Goal: Information Seeking & Learning: Find specific fact

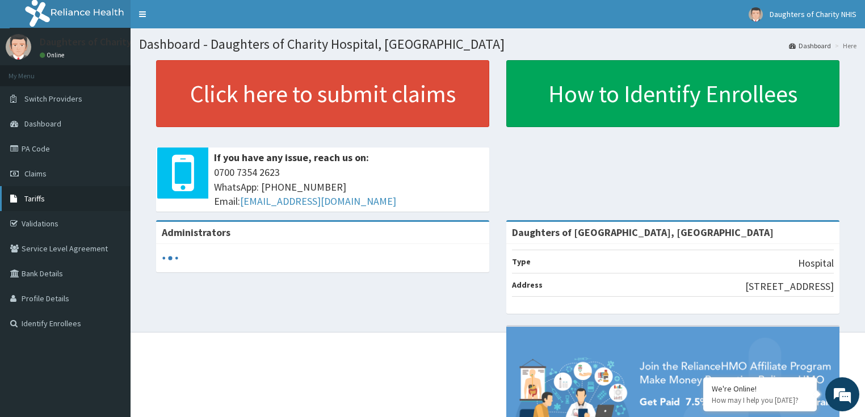
click at [70, 195] on link "Tariffs" at bounding box center [65, 198] width 131 height 25
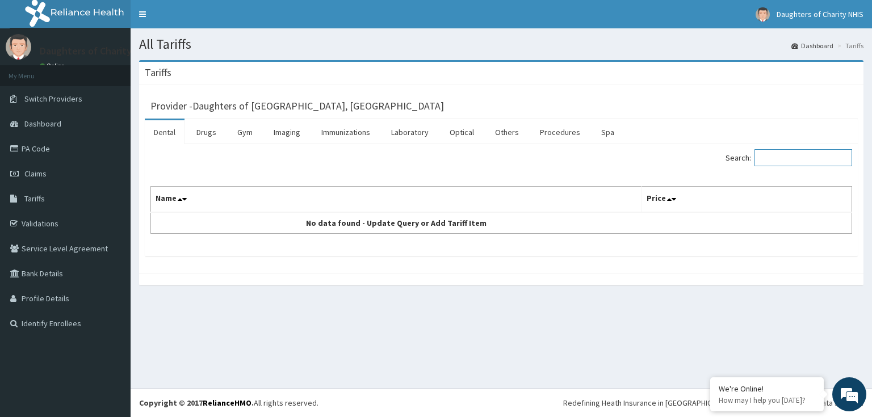
click at [781, 160] on input "Search:" at bounding box center [803, 157] width 98 height 17
paste input "OHT/11685/A"
type input "OHT/11685/A"
drag, startPoint x: 816, startPoint y: 156, endPoint x: 757, endPoint y: 162, distance: 60.0
click at [757, 162] on label "Search: OHT/11685/A" at bounding box center [788, 157] width 127 height 17
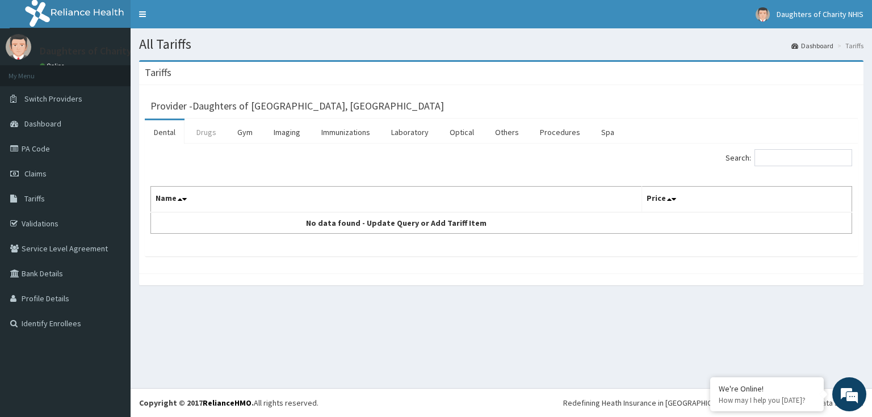
click at [213, 131] on link "Drugs" at bounding box center [206, 132] width 38 height 24
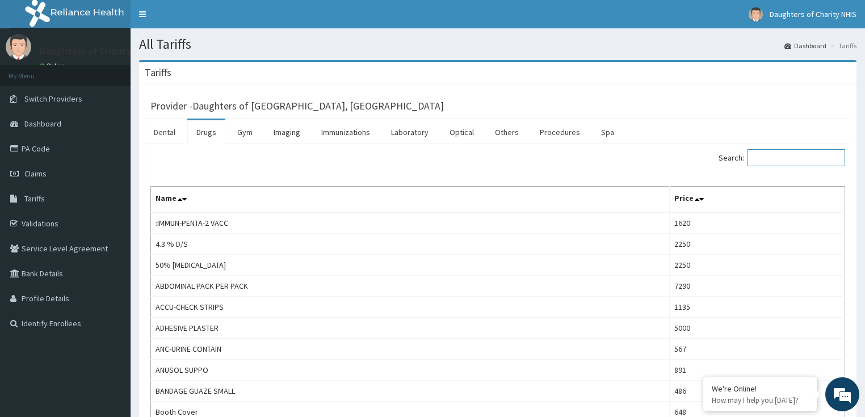
click at [765, 156] on input "Search:" at bounding box center [797, 157] width 98 height 17
paste input "[MEDICAL_DATA]"
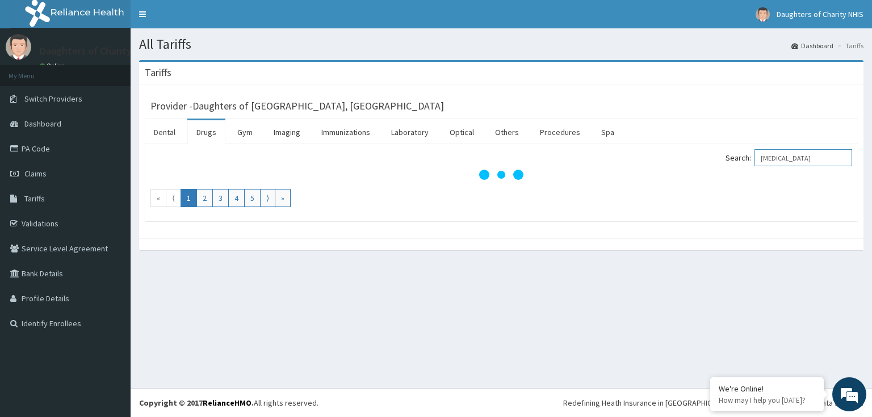
click at [836, 157] on input "[MEDICAL_DATA]" at bounding box center [803, 157] width 98 height 17
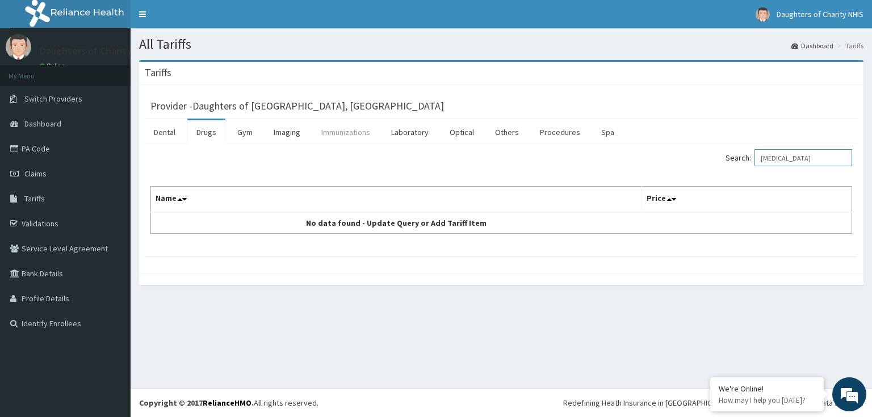
type input "[MEDICAL_DATA]"
click at [359, 135] on link "Immunizations" at bounding box center [345, 132] width 67 height 24
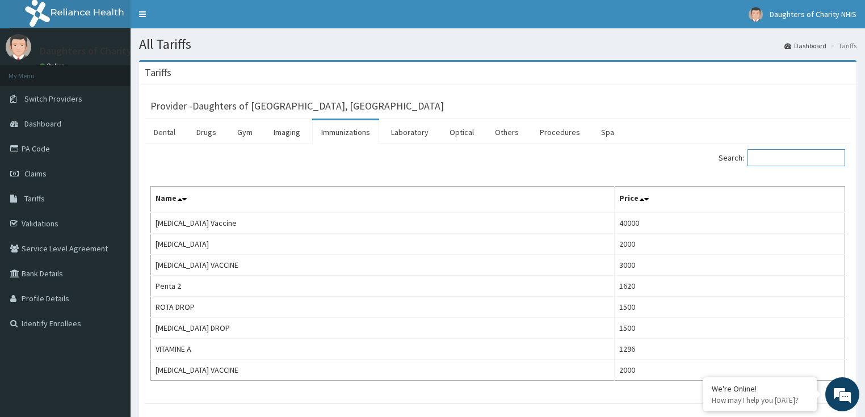
click at [765, 157] on input "Search:" at bounding box center [797, 157] width 98 height 17
paste input "[MEDICAL_DATA]"
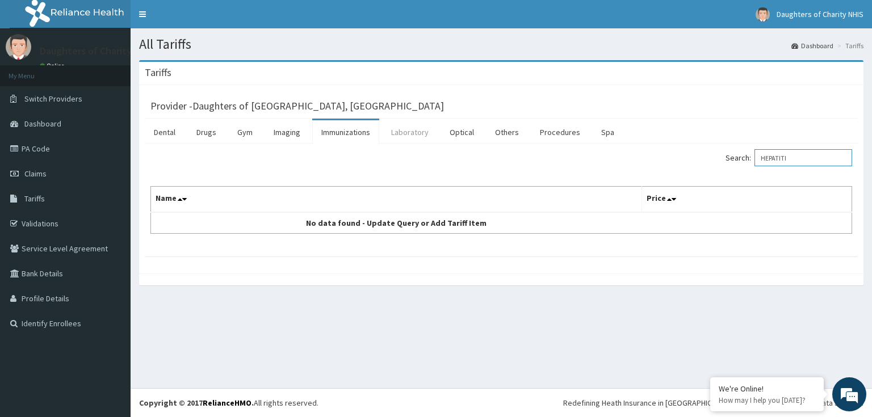
type input "HEPATITI"
click at [416, 130] on link "Laboratory" at bounding box center [410, 132] width 56 height 24
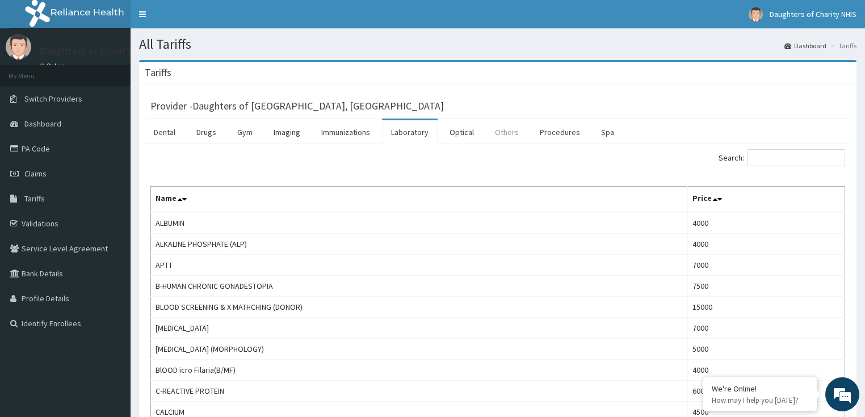
click at [511, 133] on link "Others" at bounding box center [507, 132] width 42 height 24
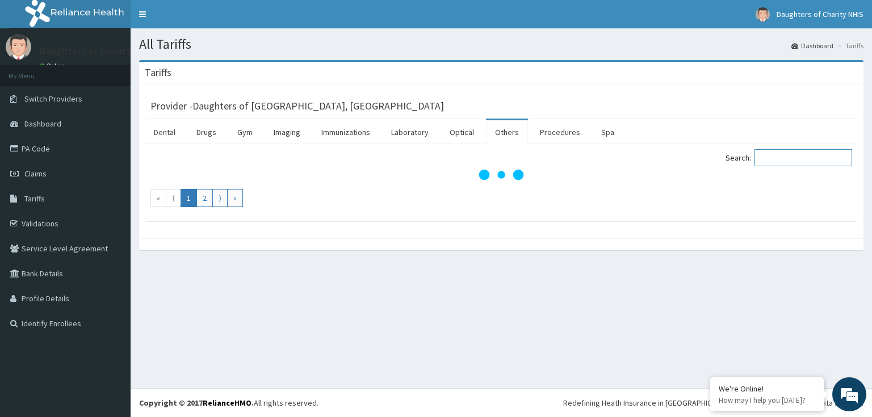
drag, startPoint x: 770, startPoint y: 149, endPoint x: 770, endPoint y: 158, distance: 9.1
click at [770, 154] on input "Search:" at bounding box center [803, 157] width 98 height 17
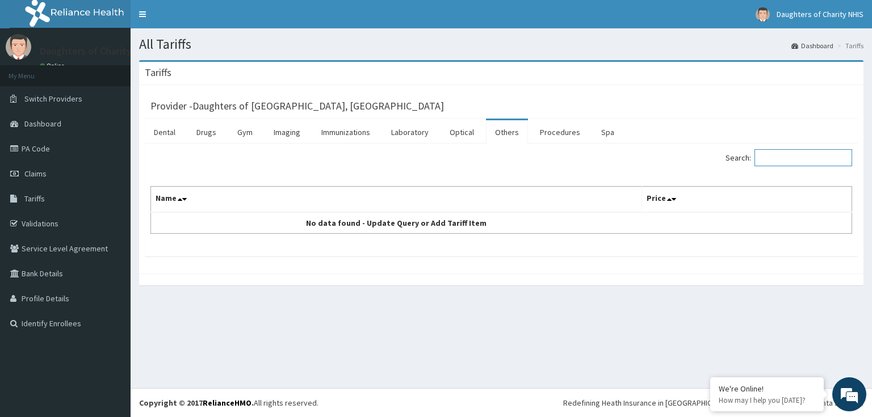
paste input "[MEDICAL_DATA]"
type input "[MEDICAL_DATA]"
click at [207, 138] on link "Drugs" at bounding box center [206, 132] width 38 height 24
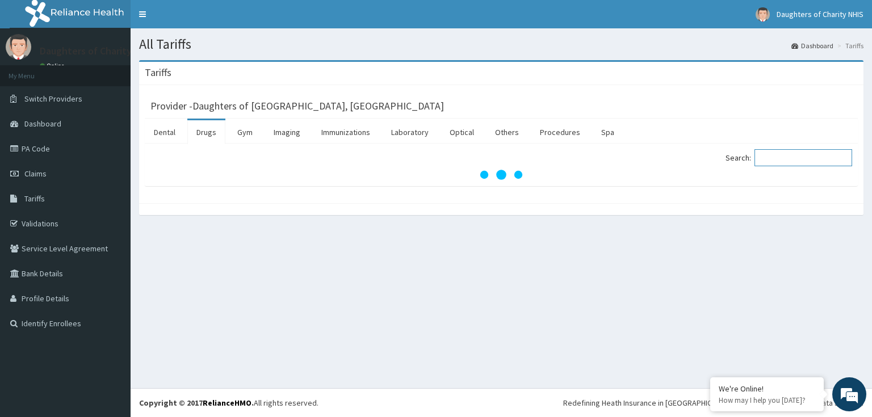
click at [773, 161] on input "Search:" at bounding box center [803, 157] width 98 height 17
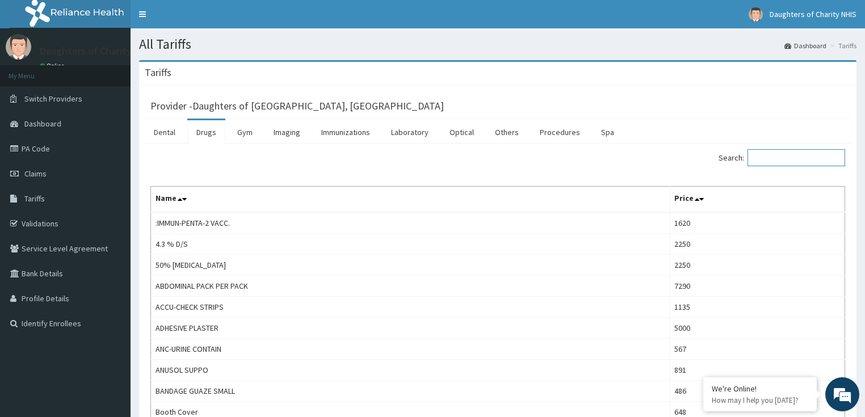
paste input "[MEDICAL_DATA]"
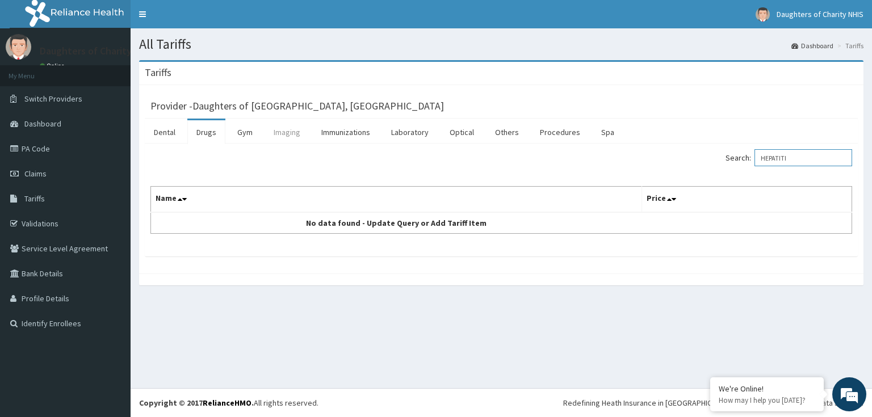
type input "HEPATITI"
click at [283, 132] on link "Imaging" at bounding box center [287, 132] width 45 height 24
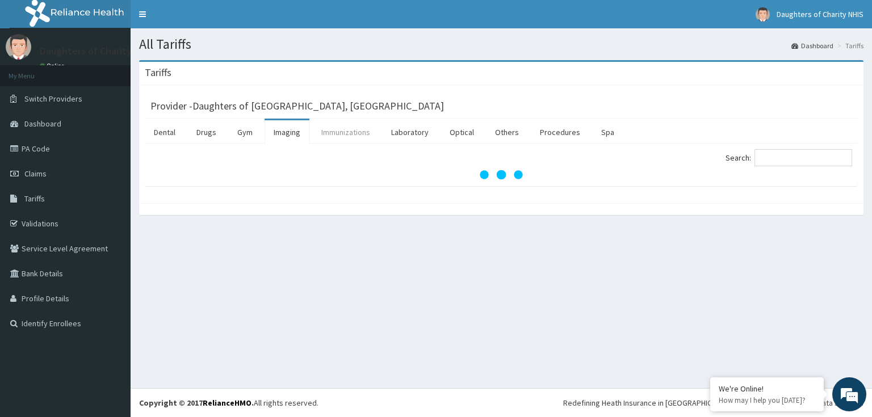
click at [339, 132] on link "Immunizations" at bounding box center [345, 132] width 67 height 24
click at [293, 132] on link "Imaging" at bounding box center [287, 132] width 45 height 24
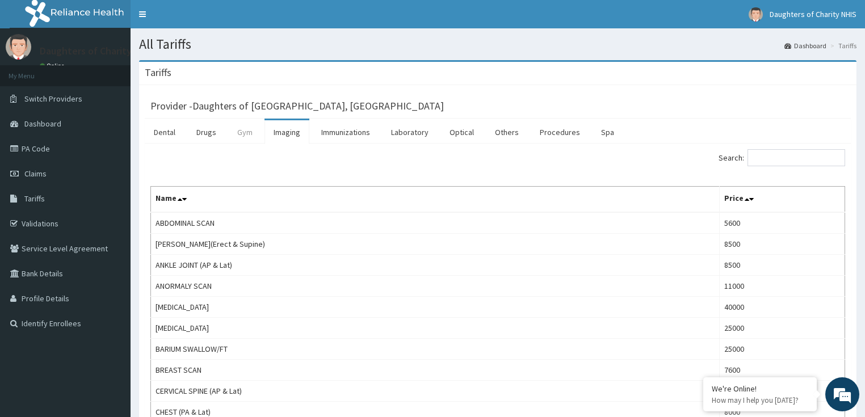
click at [243, 135] on link "Gym" at bounding box center [244, 132] width 33 height 24
click at [257, 131] on link "Gym" at bounding box center [244, 132] width 33 height 24
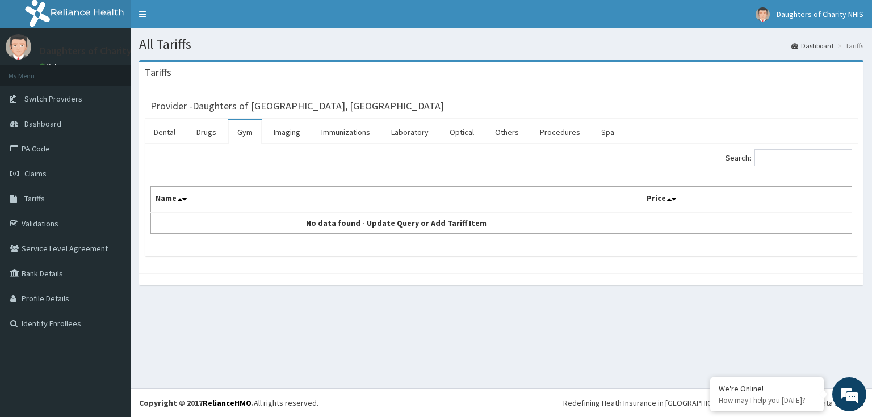
click at [257, 131] on link "Gym" at bounding box center [244, 132] width 33 height 24
click at [284, 134] on link "Imaging" at bounding box center [287, 132] width 45 height 24
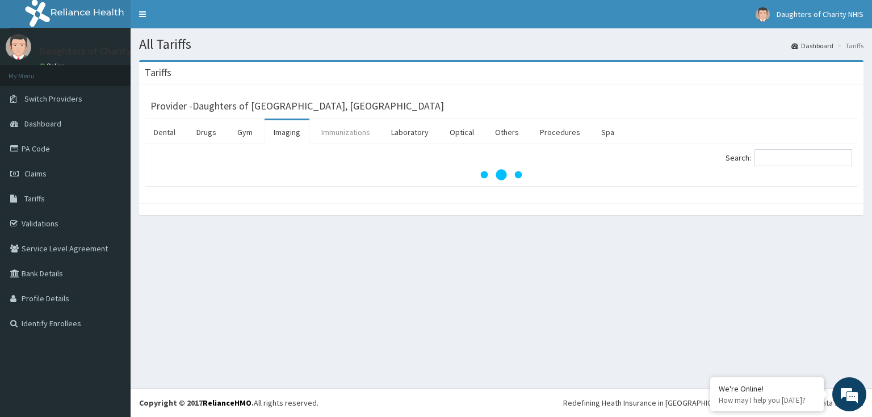
click at [334, 133] on link "Immunizations" at bounding box center [345, 132] width 67 height 24
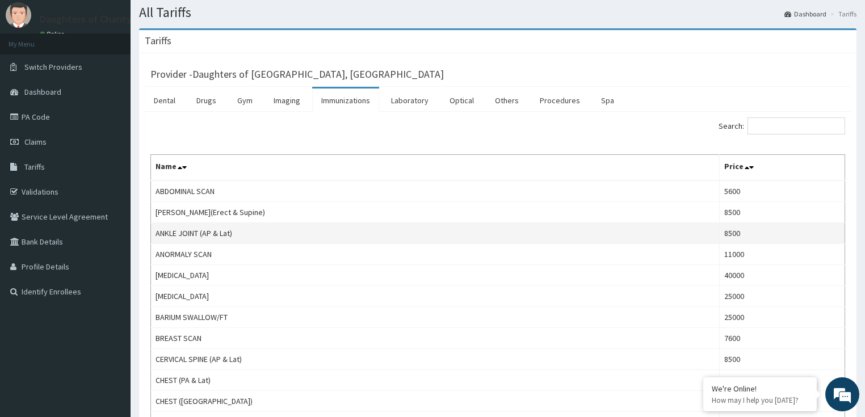
scroll to position [62, 0]
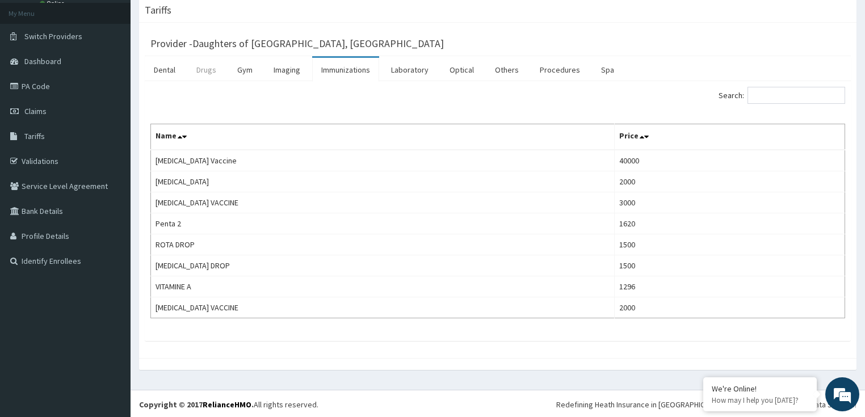
click at [214, 72] on link "Drugs" at bounding box center [206, 70] width 38 height 24
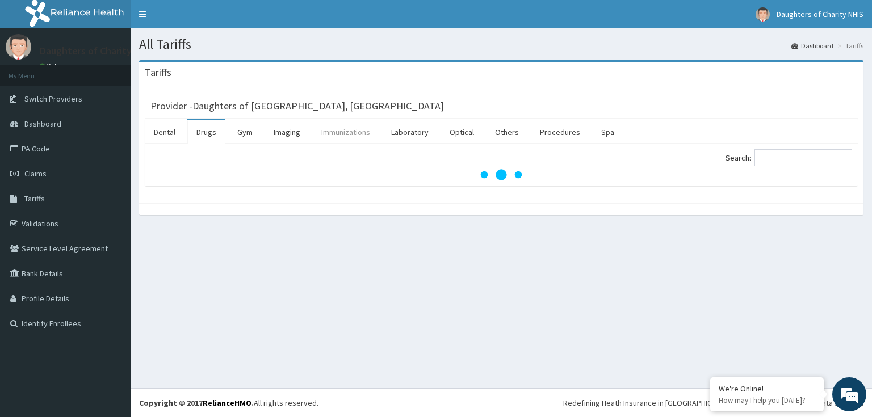
click at [342, 127] on link "Immunizations" at bounding box center [345, 132] width 67 height 24
click at [402, 131] on link "Laboratory" at bounding box center [410, 132] width 56 height 24
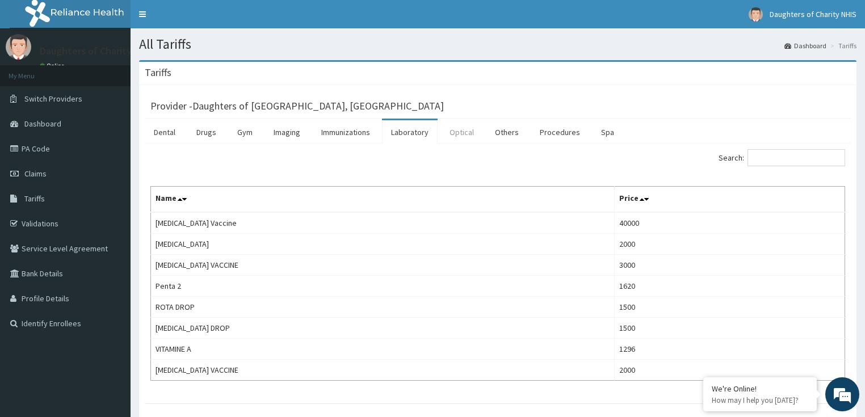
click at [464, 130] on link "Optical" at bounding box center [462, 132] width 43 height 24
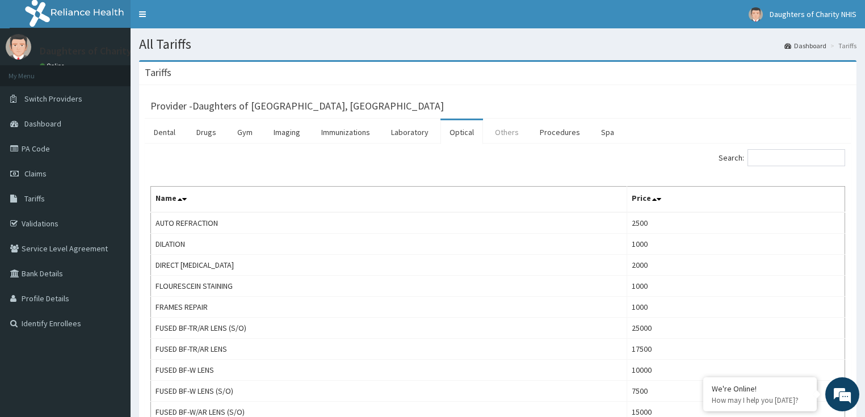
click at [498, 129] on link "Others" at bounding box center [507, 132] width 42 height 24
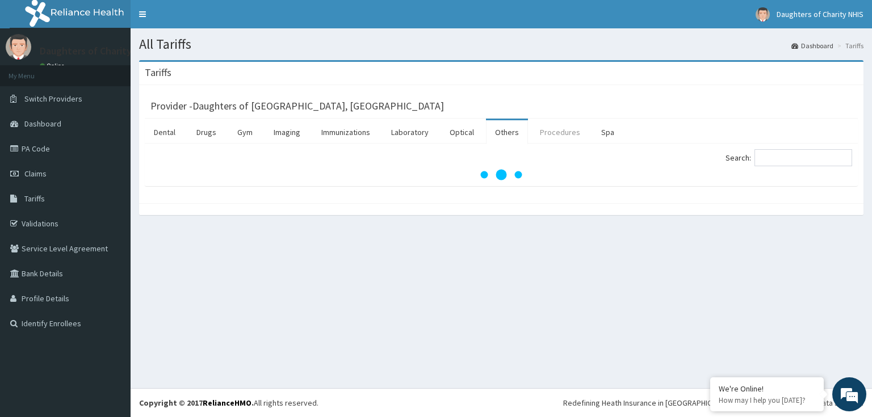
click at [562, 133] on link "Procedures" at bounding box center [560, 132] width 58 height 24
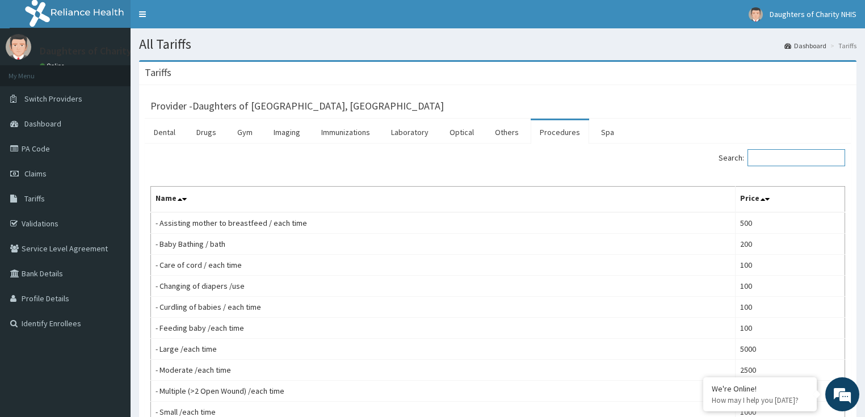
click at [760, 157] on input "Search:" at bounding box center [797, 157] width 98 height 17
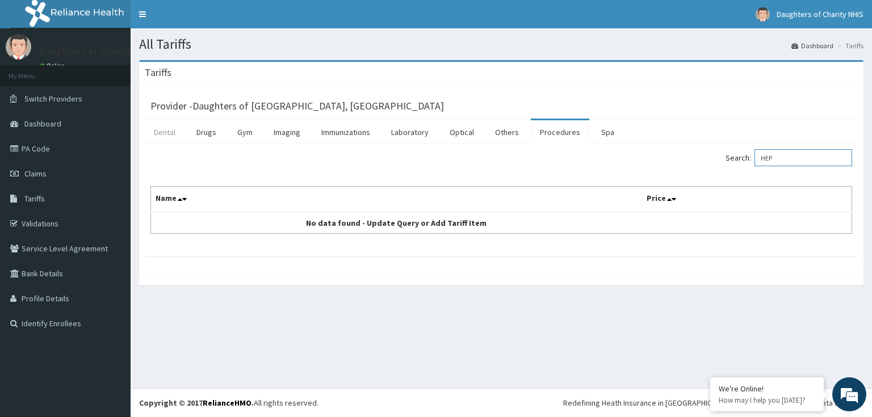
type input "HEP"
click at [165, 134] on link "Dental" at bounding box center [165, 132] width 40 height 24
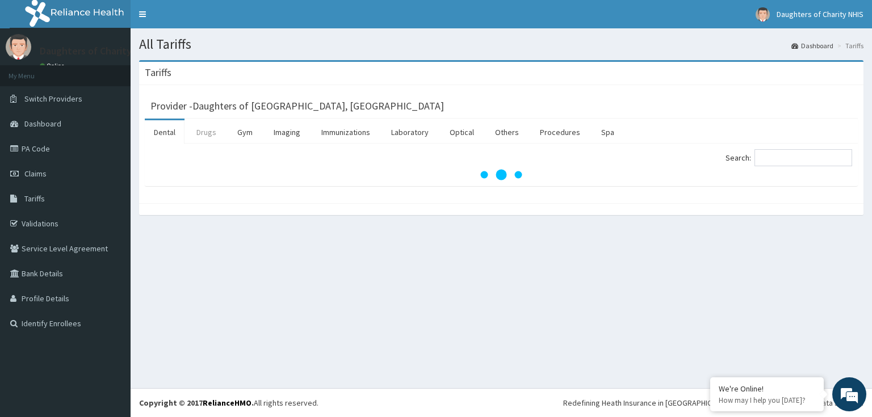
click at [200, 135] on link "Drugs" at bounding box center [206, 132] width 38 height 24
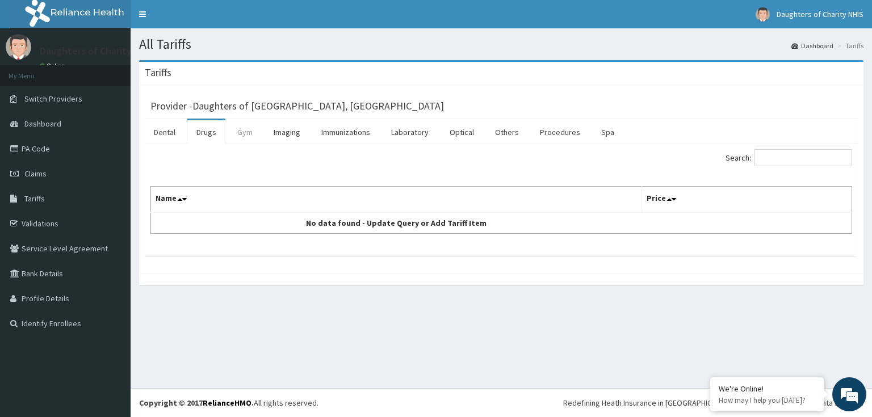
click at [243, 129] on link "Gym" at bounding box center [244, 132] width 33 height 24
click at [247, 132] on link "Gym" at bounding box center [244, 132] width 33 height 24
click at [299, 129] on link "Imaging" at bounding box center [287, 132] width 45 height 24
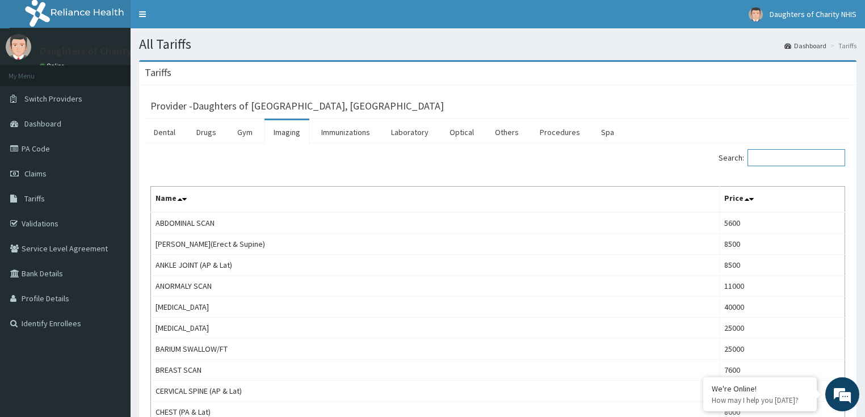
click at [785, 159] on input "Search:" at bounding box center [797, 157] width 98 height 17
paste input "[MEDICAL_DATA]"
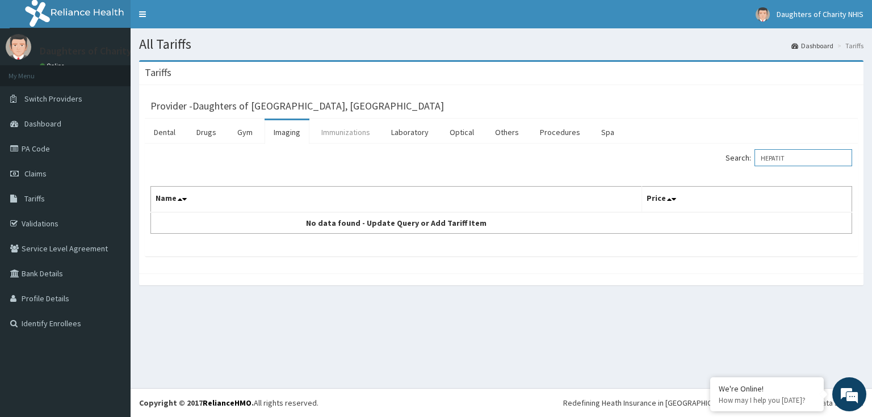
type input "HEPATIT"
click at [341, 135] on link "Immunizations" at bounding box center [345, 132] width 67 height 24
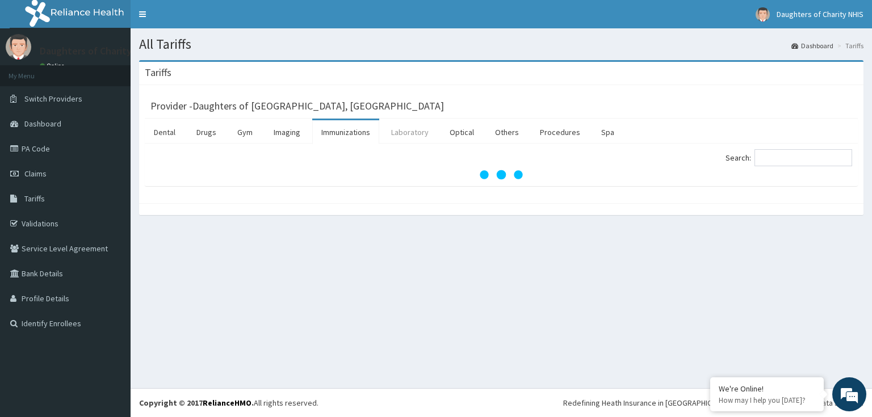
click at [406, 127] on link "Laboratory" at bounding box center [410, 132] width 56 height 24
click at [459, 125] on link "Optical" at bounding box center [462, 132] width 43 height 24
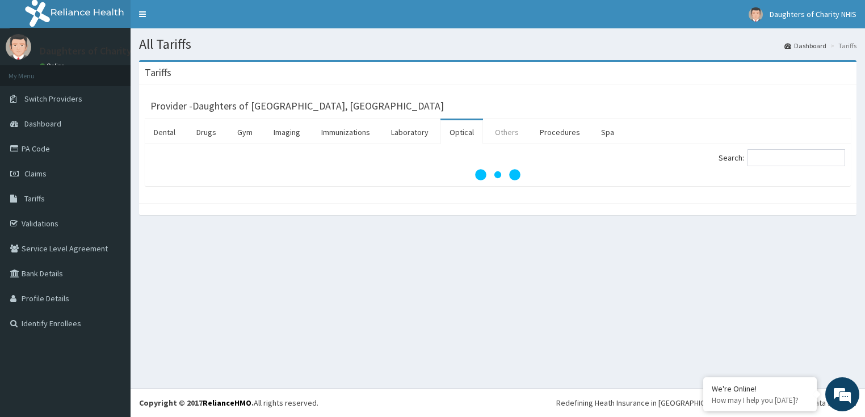
click at [506, 133] on link "Others" at bounding box center [507, 132] width 42 height 24
click at [552, 132] on link "Procedures" at bounding box center [560, 132] width 58 height 24
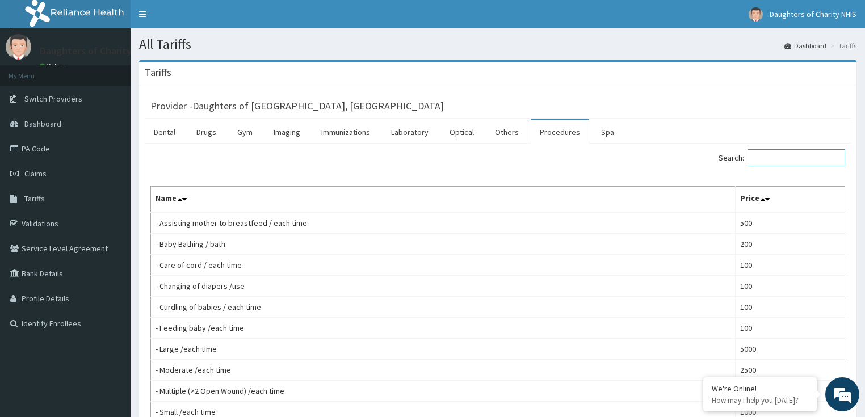
click at [784, 156] on input "Search:" at bounding box center [797, 157] width 98 height 17
paste input "[MEDICAL_DATA]"
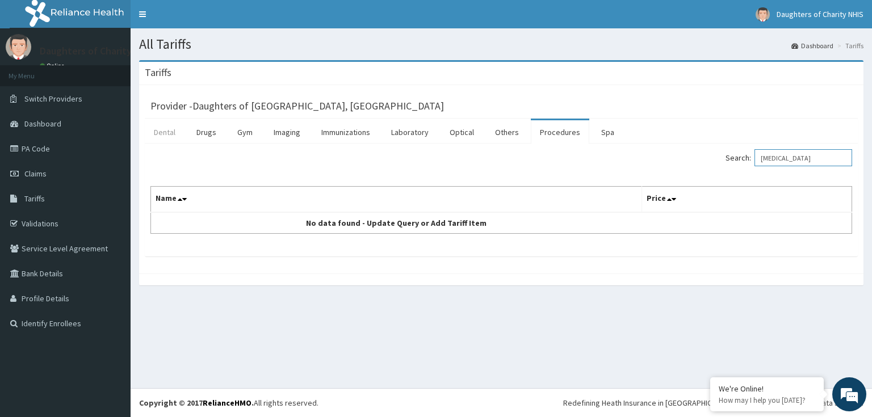
type input "[MEDICAL_DATA]"
click at [162, 130] on link "Dental" at bounding box center [165, 132] width 40 height 24
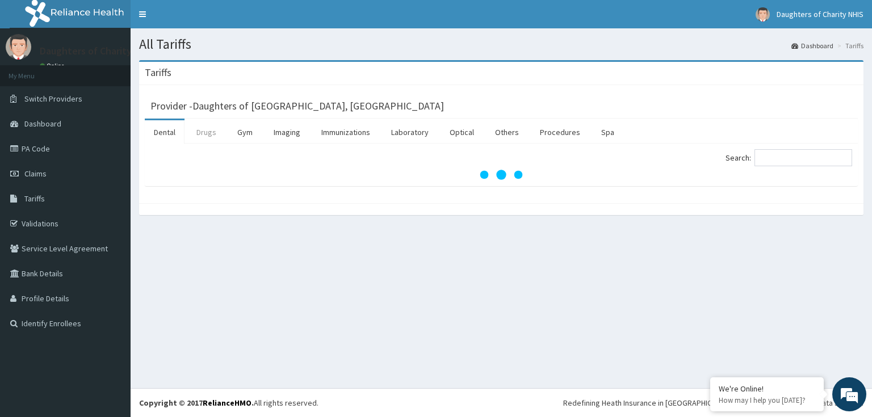
click at [204, 131] on link "Drugs" at bounding box center [206, 132] width 38 height 24
